Goal: Task Accomplishment & Management: Complete application form

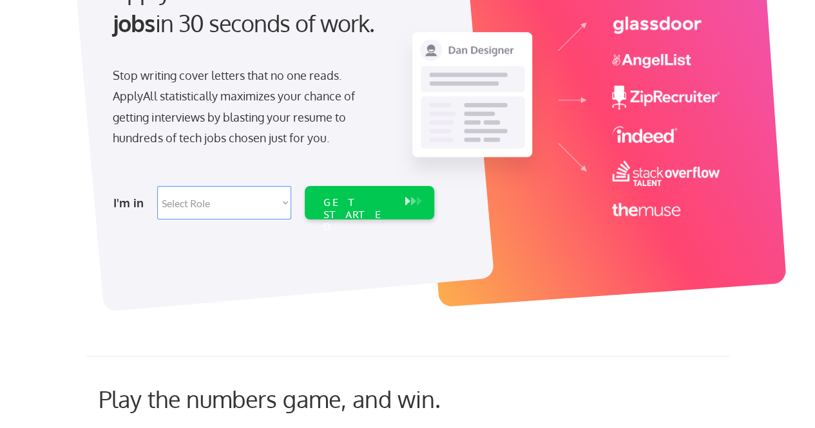
scroll to position [173, 0]
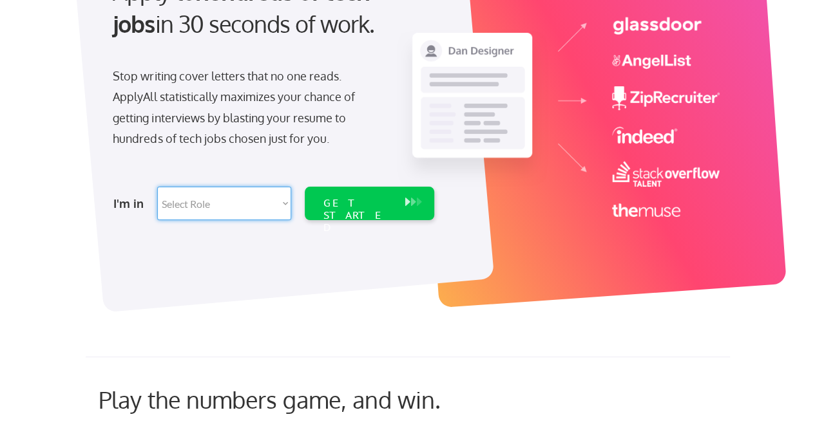
click at [272, 207] on select "Select Role Software Engineering Product Management Customer Success Sales UI/U…" at bounding box center [224, 203] width 134 height 33
select select ""hr_recruiting""
click at [157, 187] on select "Select Role Software Engineering Product Management Customer Success Sales UI/U…" at bounding box center [224, 203] width 134 height 33
select select ""hr_recruiting""
click at [365, 198] on div "GET STARTED" at bounding box center [357, 215] width 69 height 37
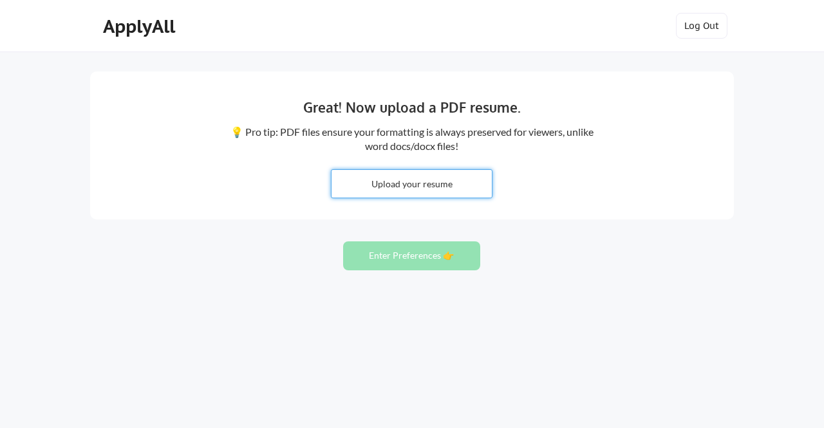
click at [432, 186] on input "file" at bounding box center [412, 184] width 160 height 28
type input "C:\fakepath\Krosini2025.docx"
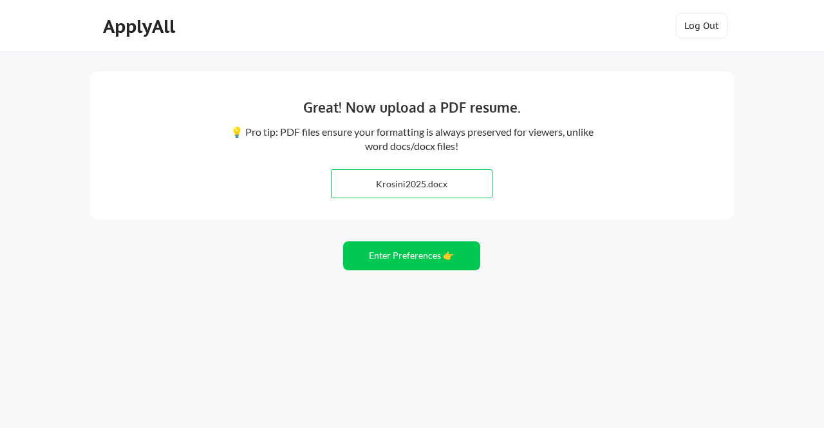
click at [448, 187] on input "file" at bounding box center [412, 184] width 160 height 28
click at [468, 182] on input "file" at bounding box center [412, 184] width 160 height 28
type input "C:\fakepath\Krosini2025.pdf"
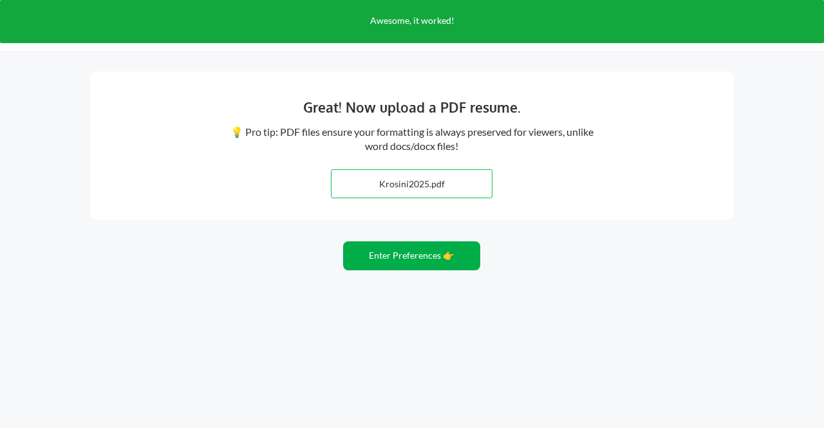
click at [454, 258] on button "Enter Preferences 👉" at bounding box center [411, 256] width 137 height 29
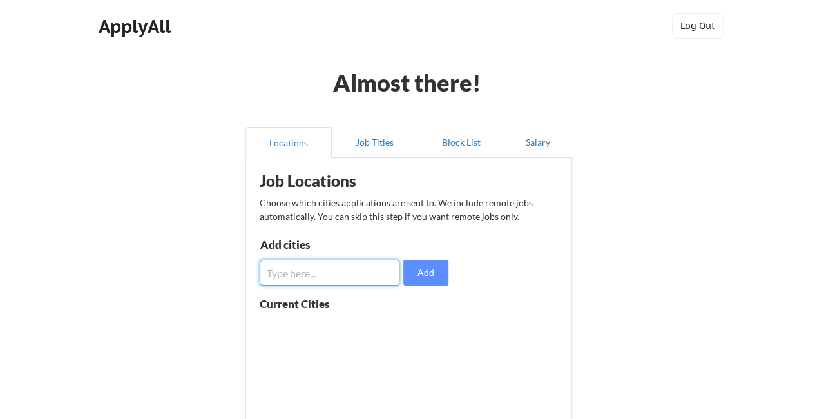
click at [344, 265] on input "input" at bounding box center [330, 273] width 140 height 26
type input "New York"
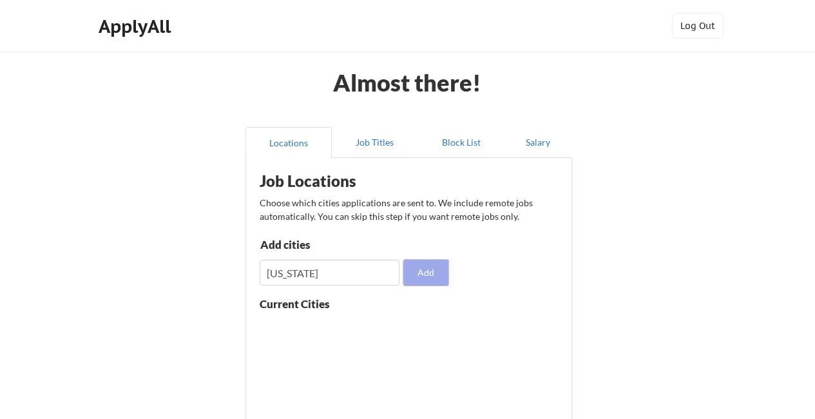
click at [439, 274] on button "Add" at bounding box center [425, 273] width 45 height 26
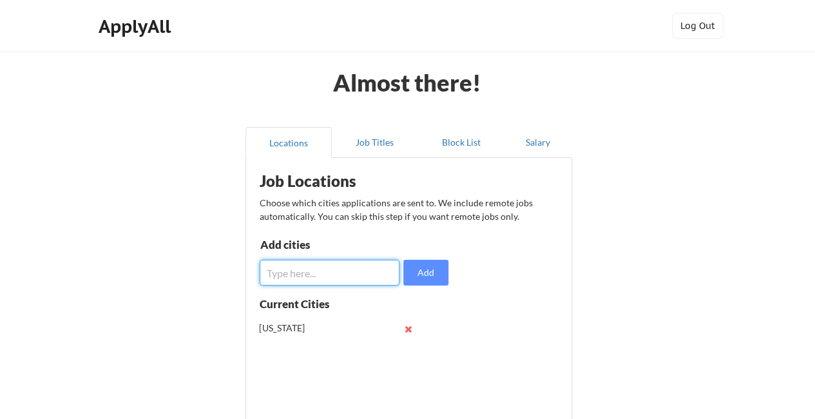
click at [352, 274] on input "input" at bounding box center [330, 273] width 140 height 26
type input "New York City"
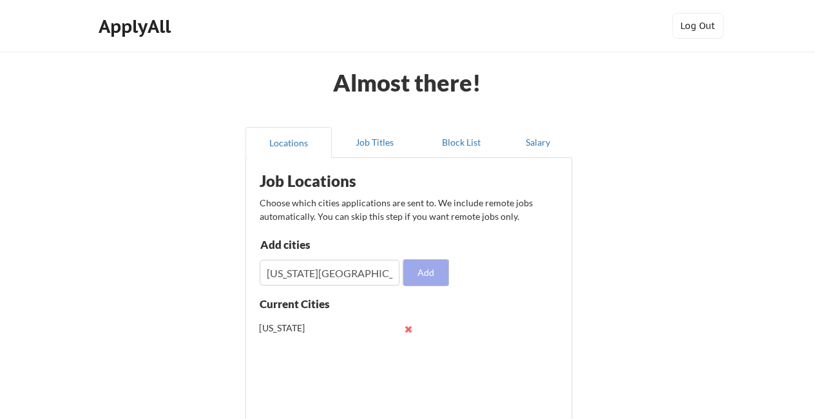
click at [424, 280] on button "Add" at bounding box center [425, 273] width 45 height 26
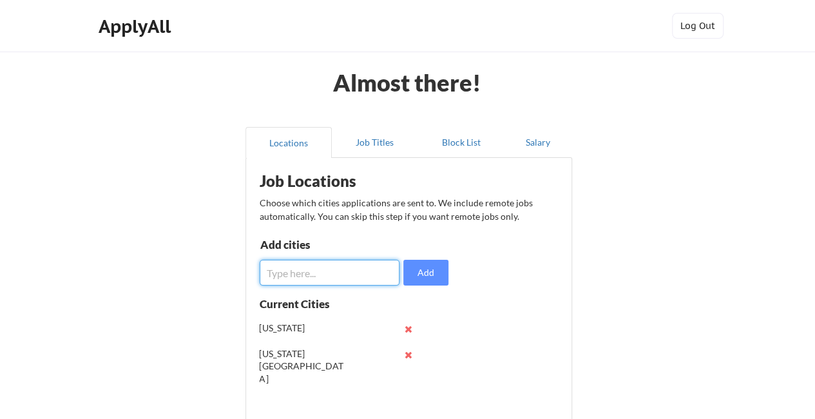
click at [346, 267] on input "input" at bounding box center [330, 273] width 140 height 26
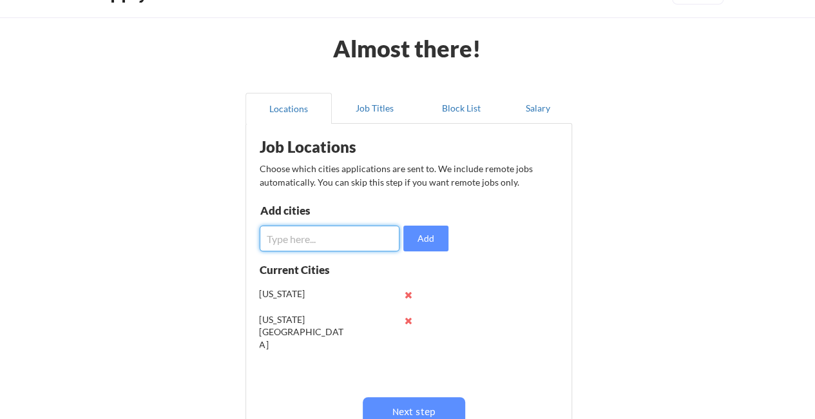
scroll to position [35, 0]
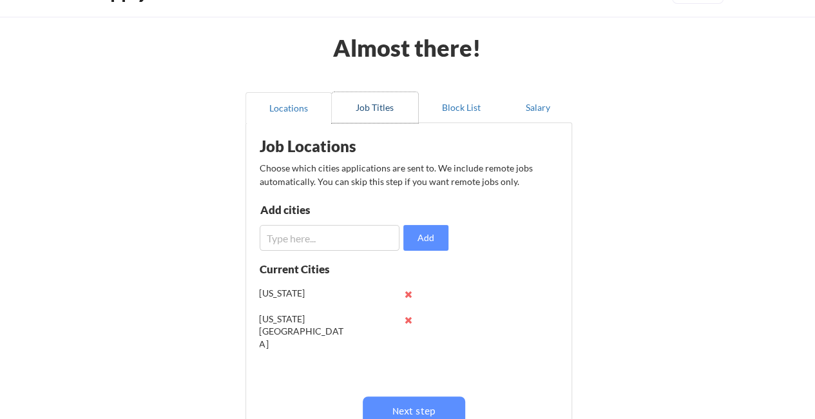
click at [383, 113] on button "Job Titles" at bounding box center [375, 107] width 86 height 31
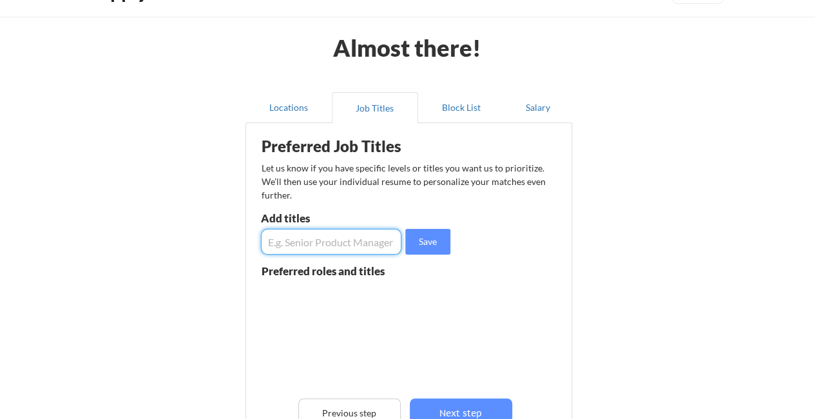
click at [361, 244] on input "input" at bounding box center [331, 242] width 141 height 26
type input "Talent Acquisition Manager"
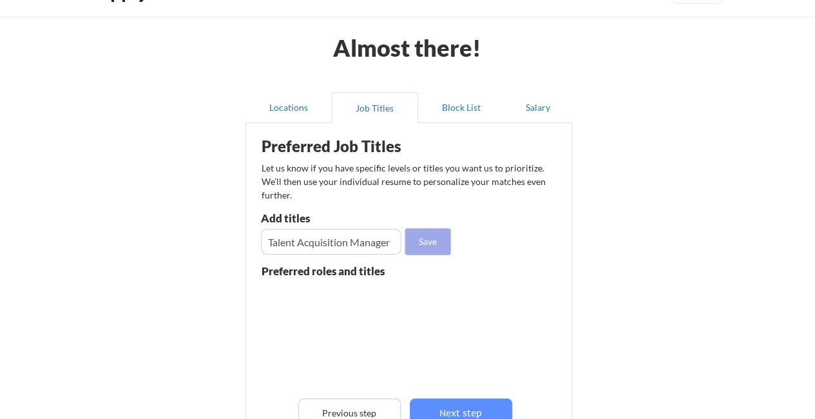
click at [424, 239] on button "Save" at bounding box center [427, 242] width 45 height 26
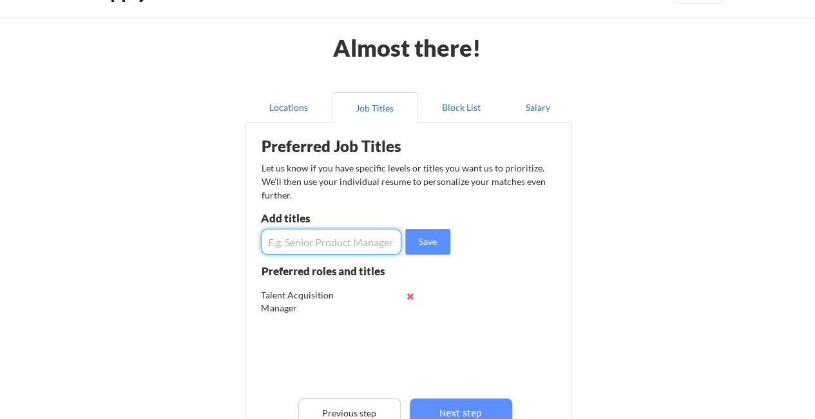
click at [354, 248] on input "input" at bounding box center [331, 242] width 141 height 26
type input "Senior Recruiter"
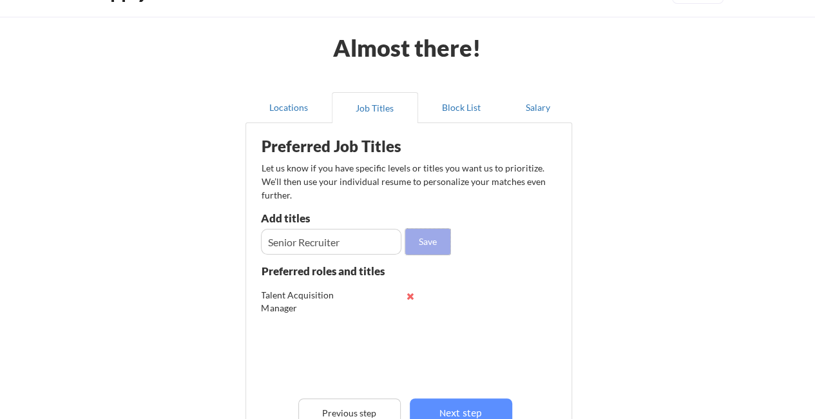
click at [433, 240] on button "Save" at bounding box center [427, 242] width 45 height 26
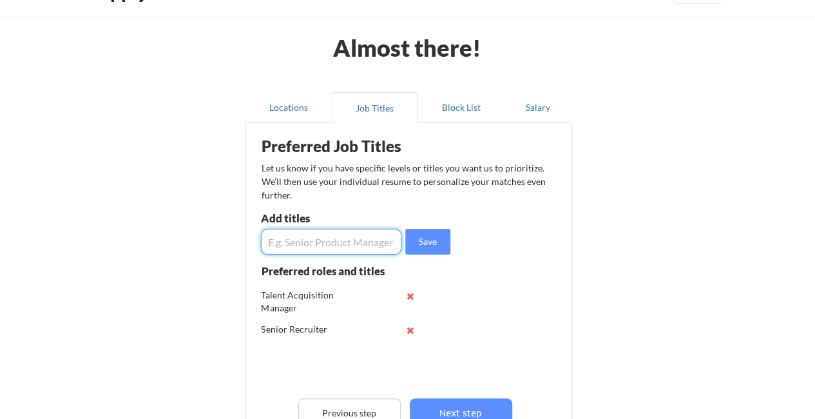
click at [383, 239] on input "input" at bounding box center [331, 242] width 141 height 26
type input "Executive Recruiter"
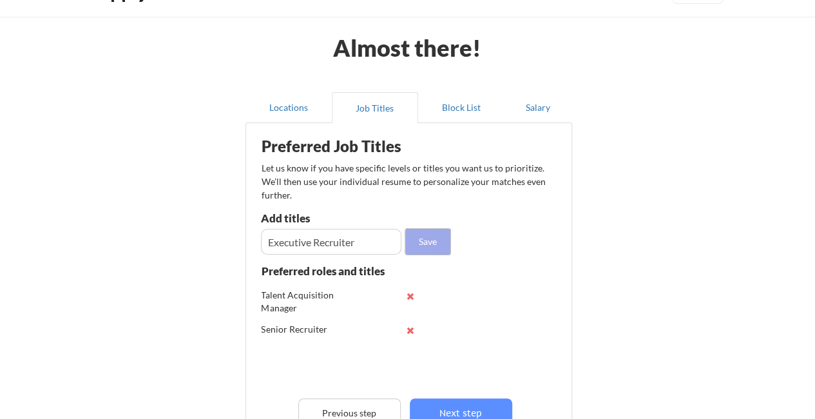
click at [424, 238] on button "Save" at bounding box center [427, 242] width 45 height 26
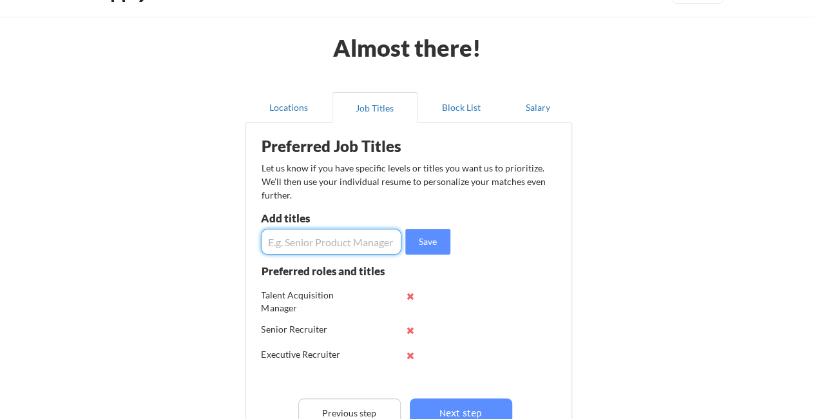
click at [374, 242] on input "input" at bounding box center [331, 242] width 141 height 26
type input "Talent Operations Lead"
click at [428, 243] on button "Save" at bounding box center [427, 242] width 45 height 26
click at [393, 240] on input "input" at bounding box center [331, 242] width 141 height 26
type input "T"
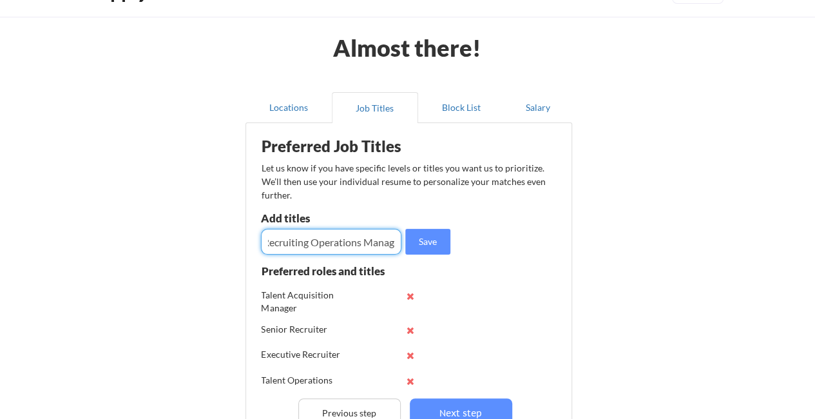
scroll to position [0, 15]
type input "Recruiting Operations Manager"
click at [448, 238] on button "Save" at bounding box center [427, 242] width 45 height 26
click at [381, 235] on input "input" at bounding box center [331, 242] width 141 height 26
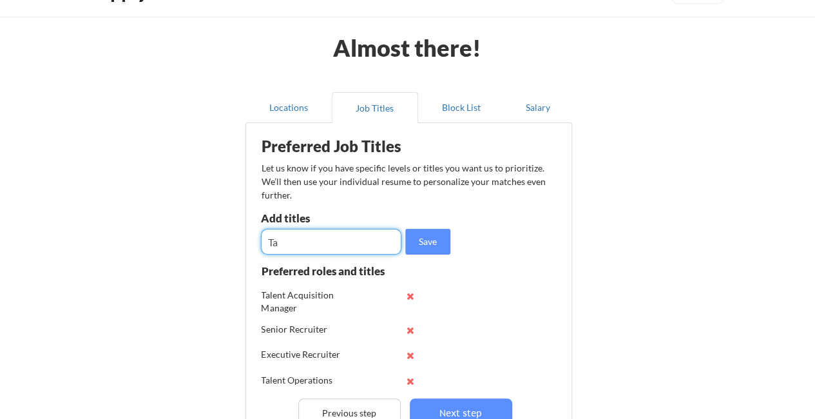
type input "T"
type input "Human Resources Business Partner"
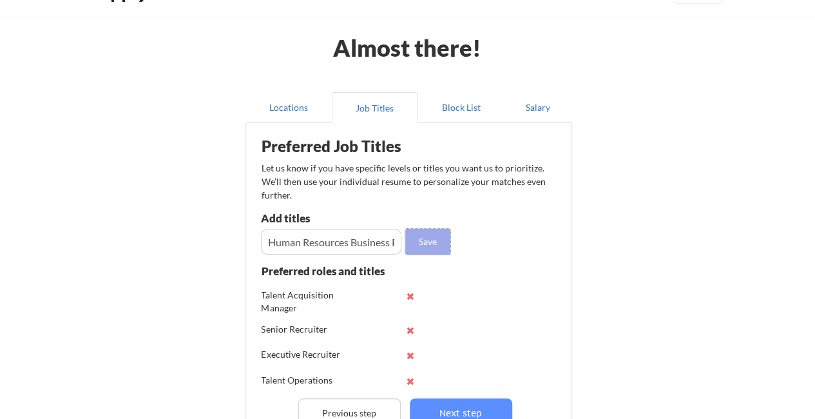
click at [413, 240] on button "Save" at bounding box center [427, 242] width 45 height 26
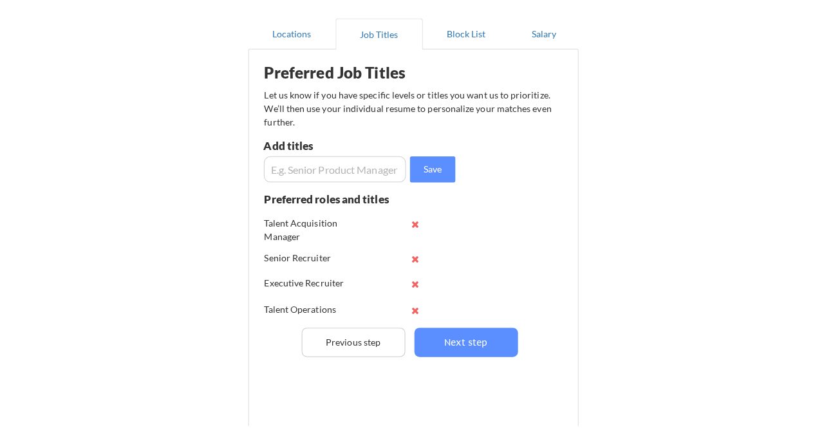
scroll to position [115, 0]
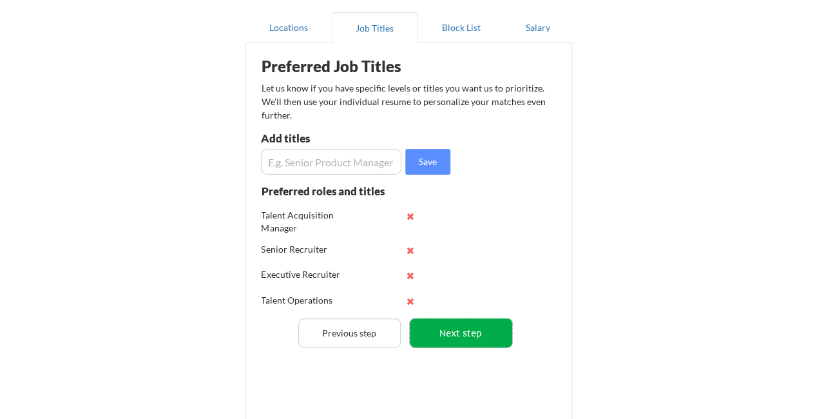
click at [475, 337] on button "Next step" at bounding box center [461, 332] width 102 height 29
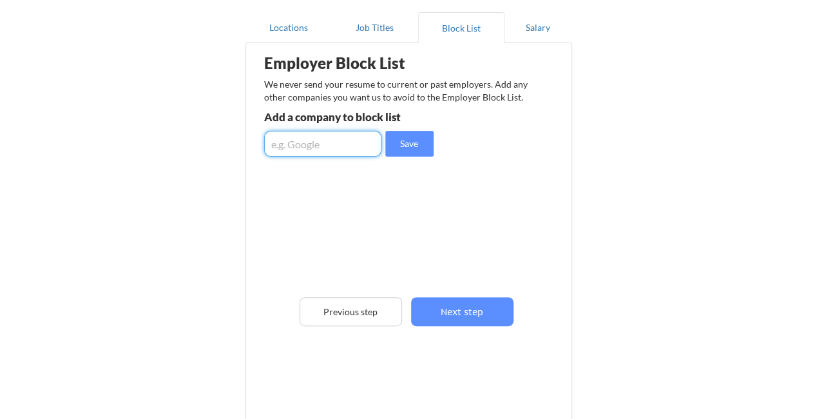
click at [339, 149] on input "input" at bounding box center [322, 144] width 117 height 26
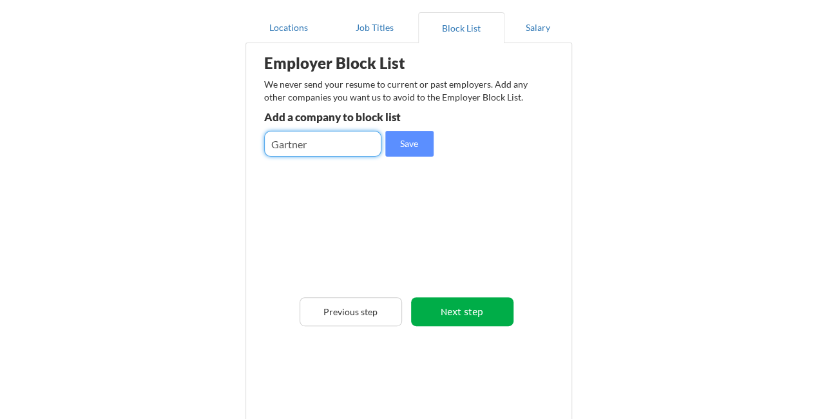
type input "Gartner"
click at [475, 298] on button "Next step" at bounding box center [462, 311] width 102 height 29
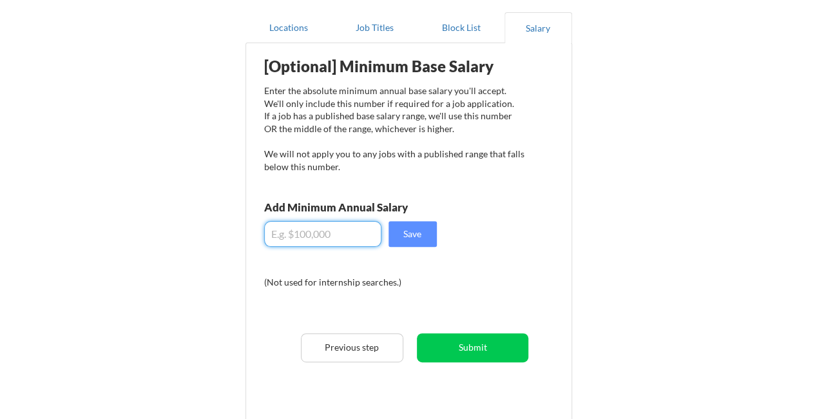
click at [353, 239] on input "input" at bounding box center [322, 234] width 117 height 26
type input "$0"
type input "$130,000"
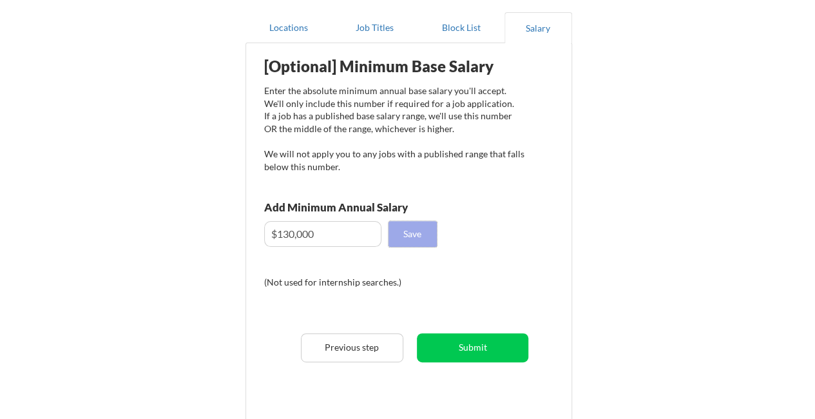
click at [391, 236] on button "Save" at bounding box center [412, 234] width 48 height 26
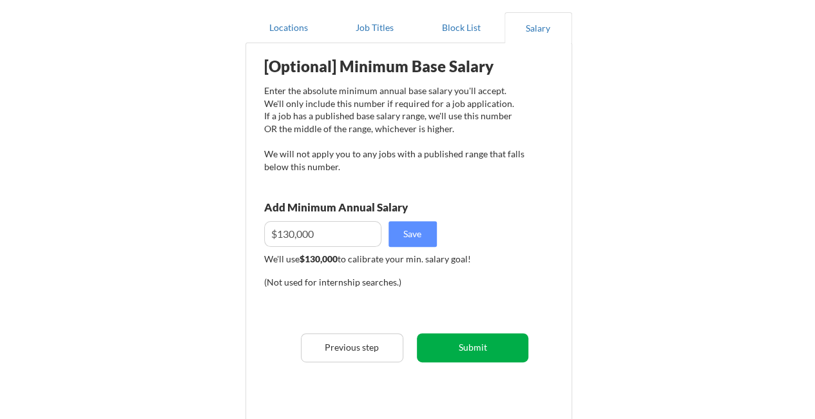
click at [483, 342] on button "Submit" at bounding box center [472, 347] width 111 height 29
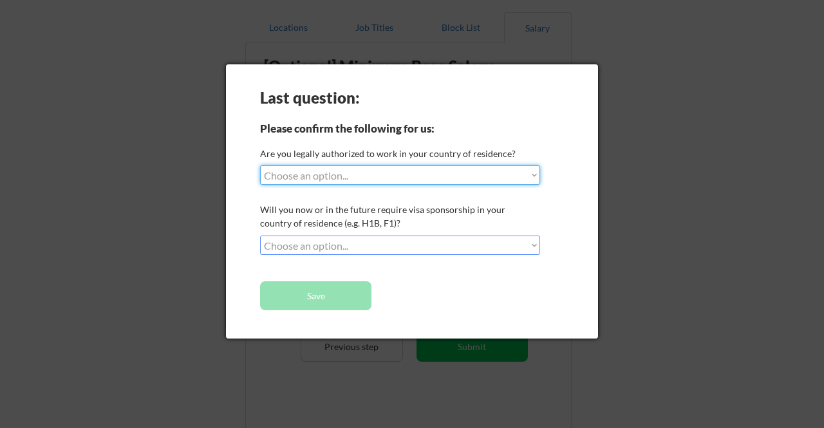
click at [498, 178] on select "Choose an option... Yes, I am a US Citizen Yes, I am a Canadian Citizen Yes, I …" at bounding box center [400, 175] width 280 height 19
select select ""yes__i_am_a_us_citizen""
click at [260, 166] on select "Choose an option... Yes, I am a US Citizen Yes, I am a Canadian Citizen Yes, I …" at bounding box center [400, 175] width 280 height 19
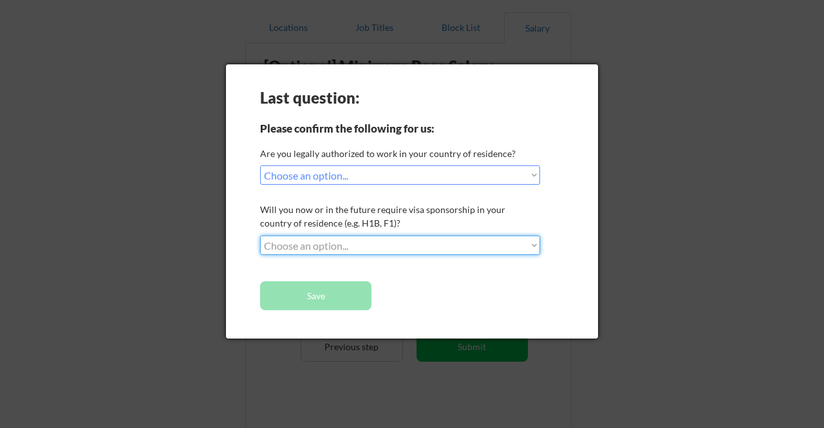
click at [476, 240] on select "Choose an option... No, I will not need sponsorship Yes, I will need sponsorship" at bounding box center [400, 245] width 280 height 19
select select ""no__i_will_not_need_sponsorship""
click at [260, 236] on select "Choose an option... No, I will not need sponsorship Yes, I will need sponsorship" at bounding box center [400, 245] width 280 height 19
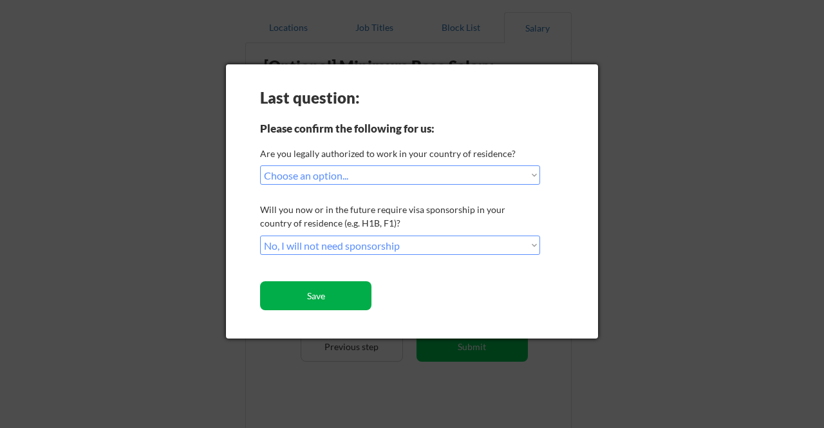
click at [362, 299] on button "Save" at bounding box center [315, 295] width 111 height 29
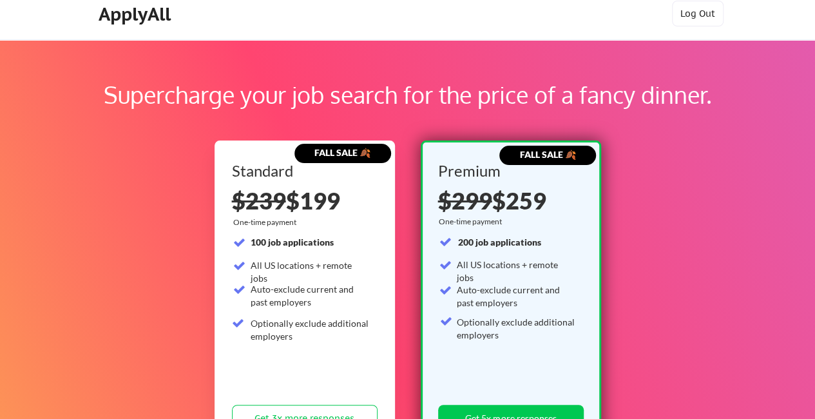
scroll to position [10, 0]
